Goal: Obtain resource: Obtain resource

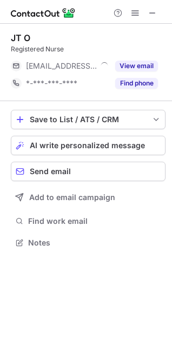
scroll to position [235, 172]
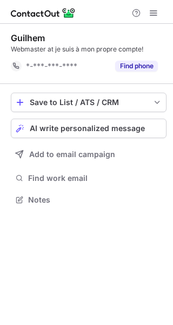
scroll to position [192, 173]
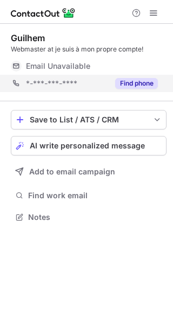
scroll to position [209, 173]
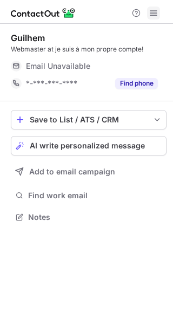
click at [154, 14] on span at bounding box center [153, 13] width 9 height 9
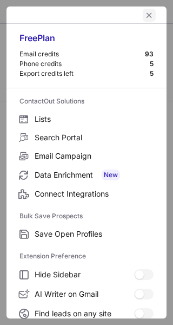
click at [145, 14] on span "left-button" at bounding box center [149, 15] width 9 height 9
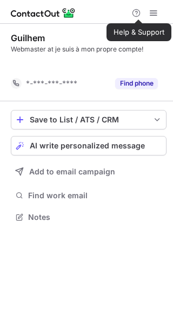
scroll to position [192, 173]
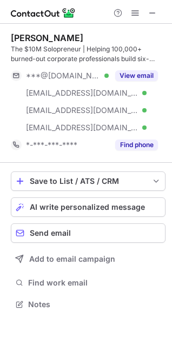
scroll to position [297, 172]
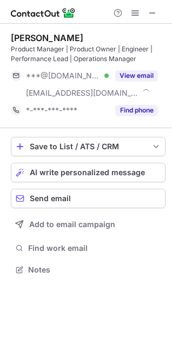
scroll to position [262, 172]
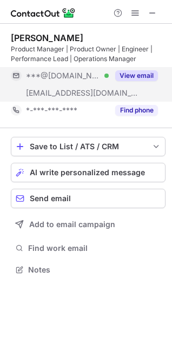
click at [12, 76] on span at bounding box center [16, 75] width 9 height 9
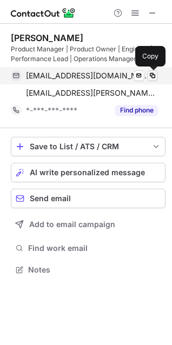
click at [151, 74] on span at bounding box center [152, 75] width 9 height 9
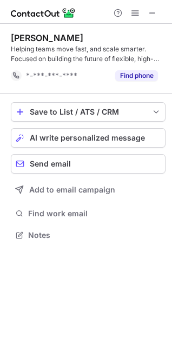
scroll to position [228, 172]
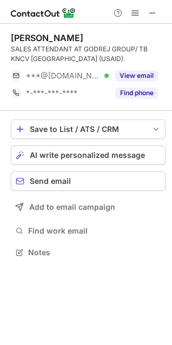
scroll to position [245, 172]
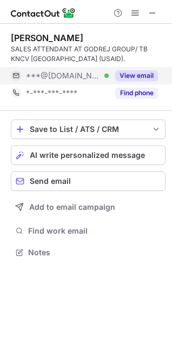
click at [16, 75] on span at bounding box center [16, 75] width 9 height 9
click at [14, 75] on span at bounding box center [16, 75] width 9 height 9
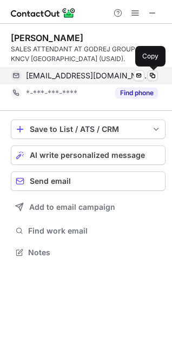
click at [151, 75] on span at bounding box center [152, 75] width 9 height 9
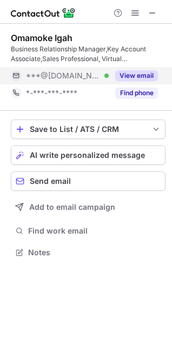
click at [123, 76] on button "View email" at bounding box center [136, 75] width 43 height 11
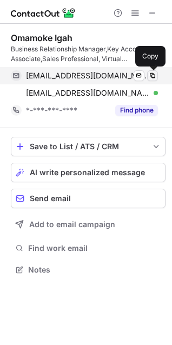
click at [154, 74] on span at bounding box center [152, 75] width 9 height 9
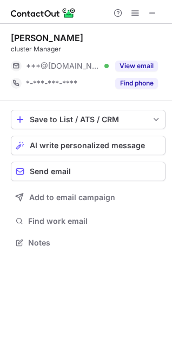
scroll to position [235, 172]
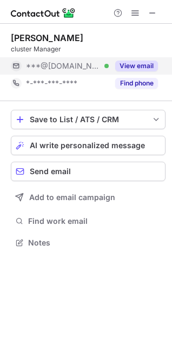
click at [118, 67] on button "View email" at bounding box center [136, 66] width 43 height 11
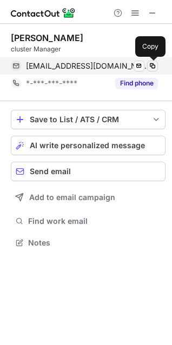
click at [153, 68] on span at bounding box center [152, 66] width 9 height 9
click at [151, 64] on span at bounding box center [152, 66] width 9 height 9
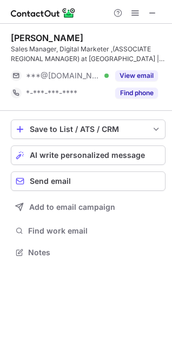
scroll to position [245, 172]
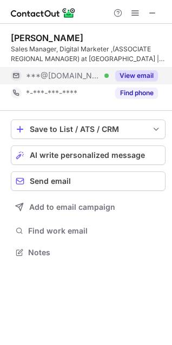
click at [127, 79] on button "View email" at bounding box center [136, 75] width 43 height 11
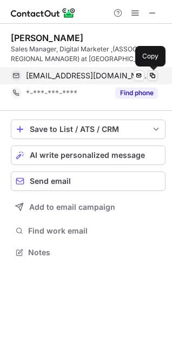
click at [149, 75] on span at bounding box center [152, 75] width 9 height 9
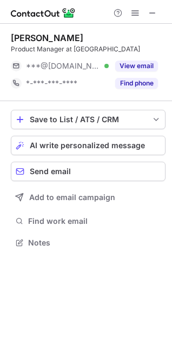
scroll to position [235, 172]
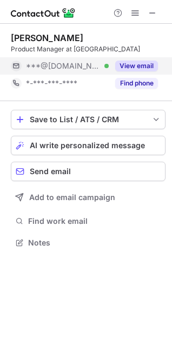
click at [135, 67] on button "View email" at bounding box center [136, 66] width 43 height 11
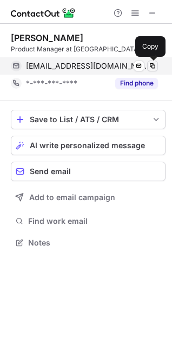
click at [151, 64] on span at bounding box center [152, 66] width 9 height 9
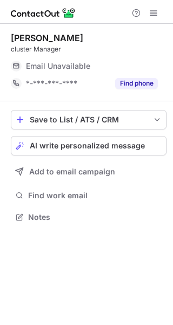
scroll to position [213, 173]
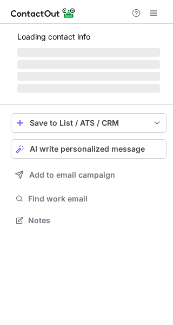
scroll to position [213, 173]
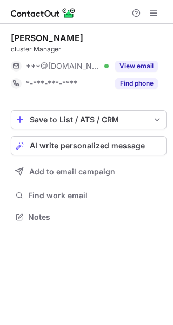
scroll to position [209, 173]
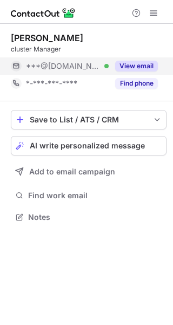
click at [23, 66] on div "***@[DOMAIN_NAME] Verified" at bounding box center [60, 65] width 98 height 17
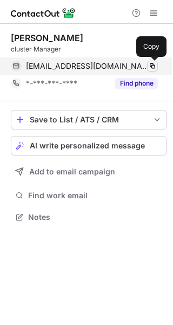
click at [150, 68] on span at bounding box center [152, 66] width 9 height 9
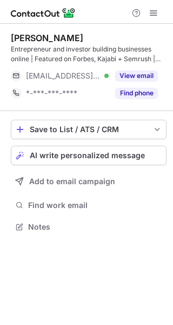
scroll to position [219, 173]
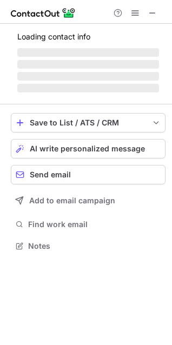
scroll to position [262, 172]
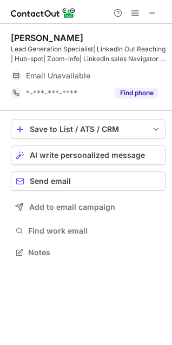
scroll to position [245, 172]
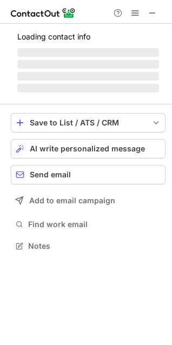
scroll to position [253, 172]
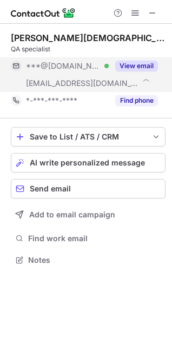
click at [17, 70] on div at bounding box center [16, 66] width 11 height 11
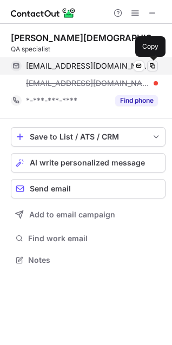
click at [150, 66] on span at bounding box center [152, 66] width 9 height 9
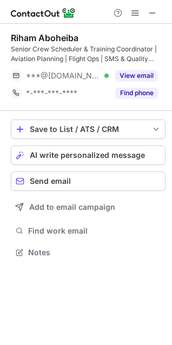
scroll to position [245, 172]
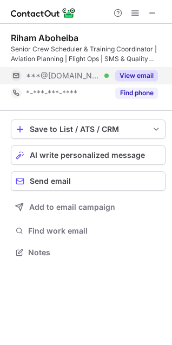
click at [21, 82] on div "***@gmail.com Verified" at bounding box center [60, 75] width 98 height 17
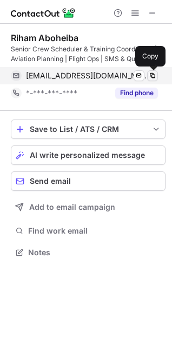
click at [148, 74] on span at bounding box center [152, 75] width 9 height 9
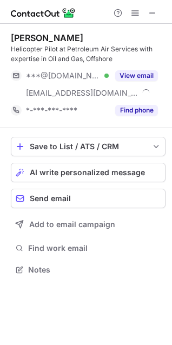
scroll to position [262, 172]
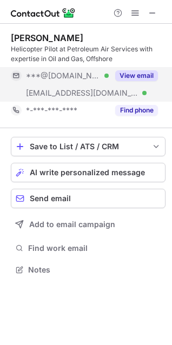
click at [120, 78] on button "View email" at bounding box center [136, 75] width 43 height 11
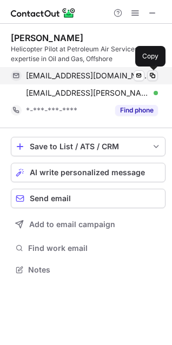
click at [154, 76] on span at bounding box center [152, 75] width 9 height 9
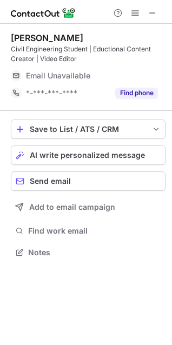
scroll to position [245, 172]
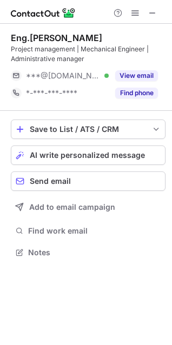
scroll to position [245, 172]
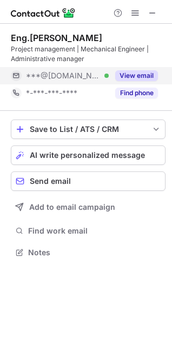
click at [126, 74] on button "View email" at bounding box center [136, 75] width 43 height 11
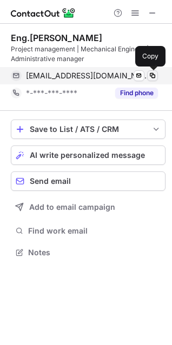
click at [151, 76] on span at bounding box center [152, 75] width 9 height 9
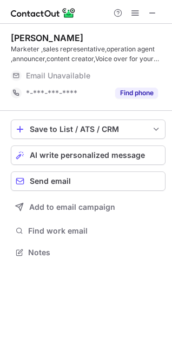
scroll to position [239, 172]
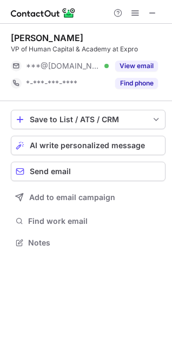
scroll to position [235, 172]
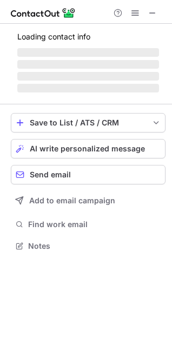
scroll to position [245, 172]
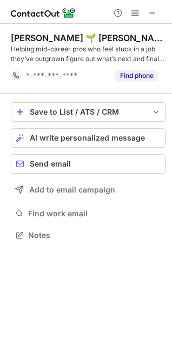
scroll to position [228, 172]
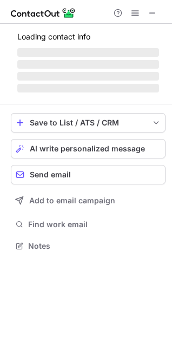
scroll to position [235, 172]
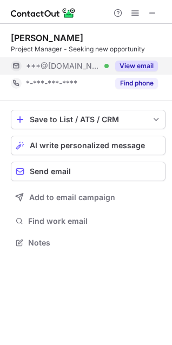
click at [127, 67] on button "View email" at bounding box center [136, 66] width 43 height 11
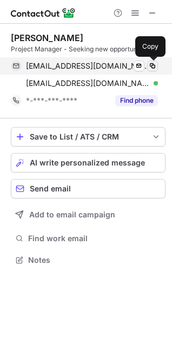
click at [152, 64] on span at bounding box center [152, 66] width 9 height 9
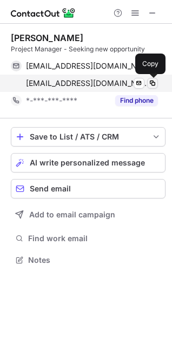
click at [151, 85] on span at bounding box center [152, 83] width 9 height 9
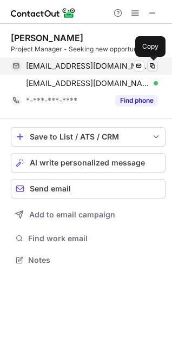
click at [155, 67] on span at bounding box center [152, 66] width 9 height 9
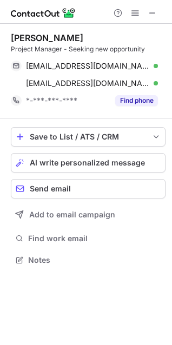
scroll to position [253, 172]
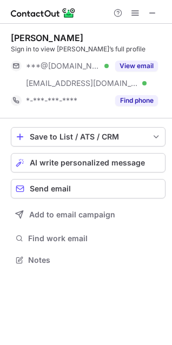
scroll to position [253, 172]
